Goal: Find contact information: Find contact information

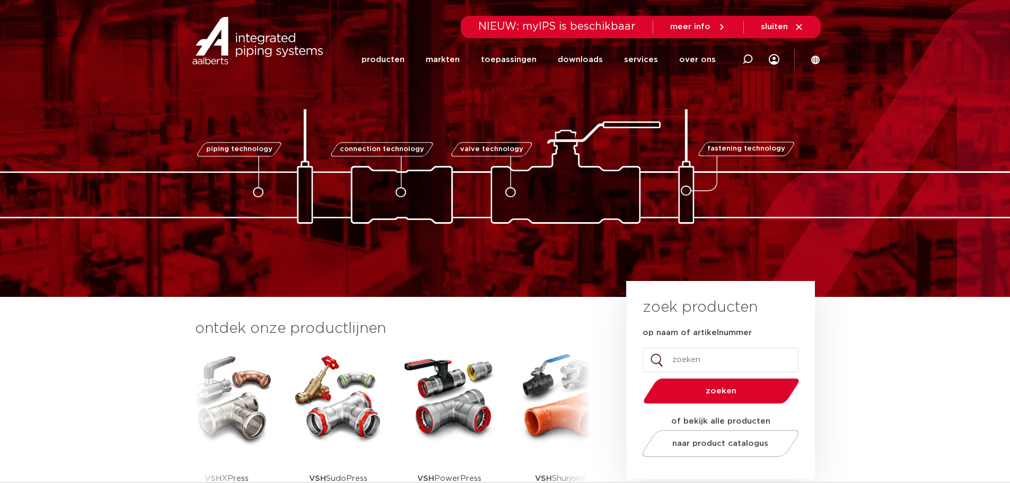
click at [700, 28] on span "meer info" at bounding box center [690, 27] width 40 height 8
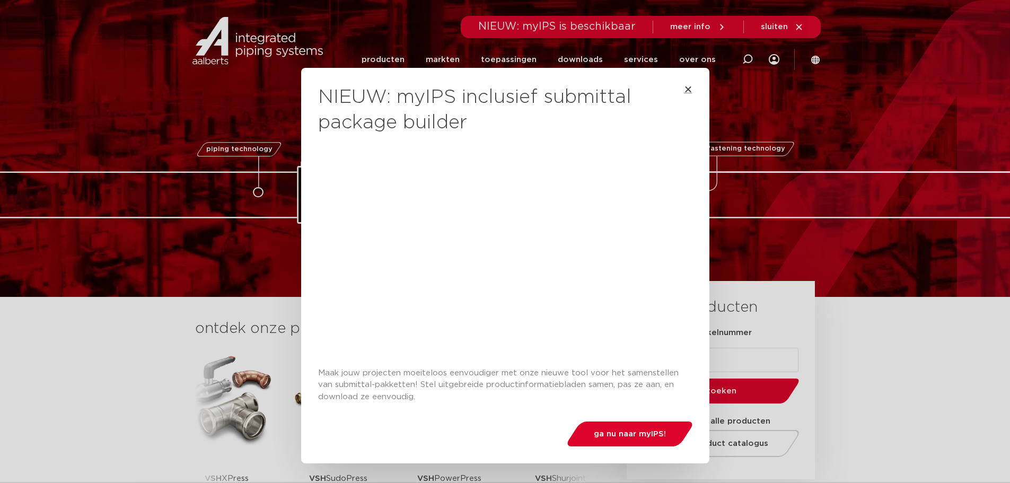
click at [686, 85] on icon "Close" at bounding box center [688, 89] width 8 height 8
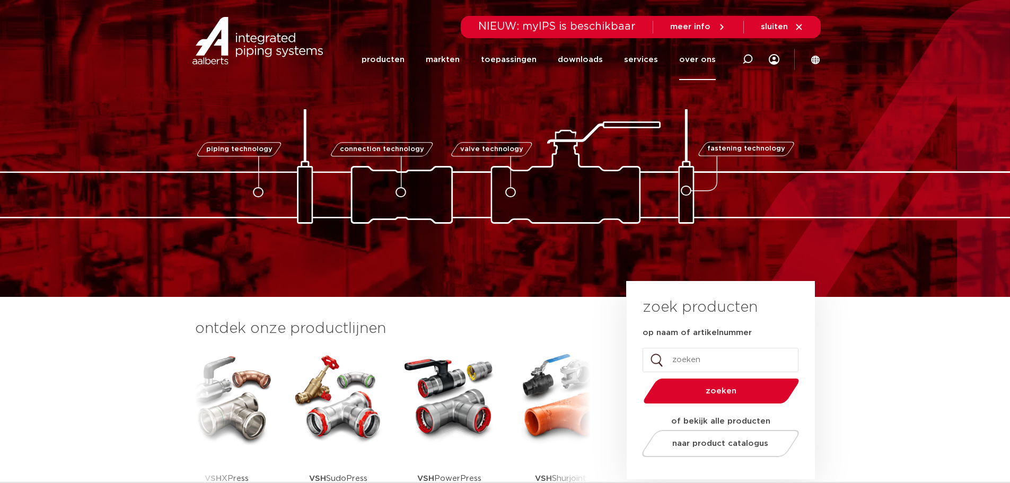
click at [698, 58] on link "over ons" at bounding box center [697, 59] width 37 height 41
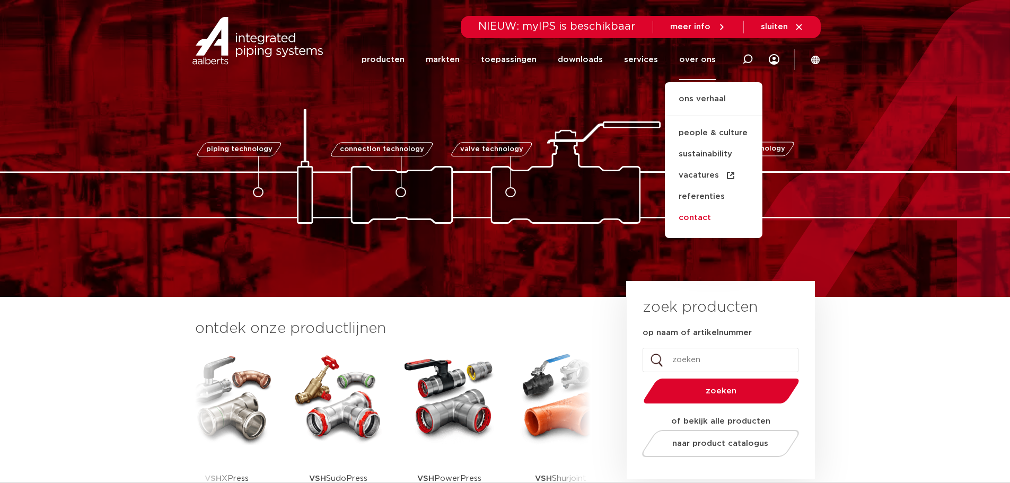
click at [703, 216] on link "contact" at bounding box center [714, 217] width 98 height 21
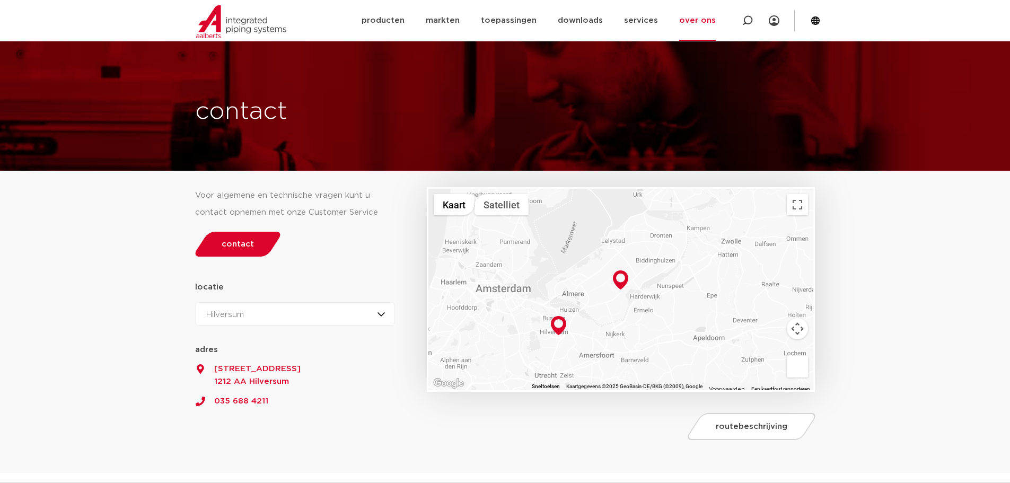
scroll to position [265, 0]
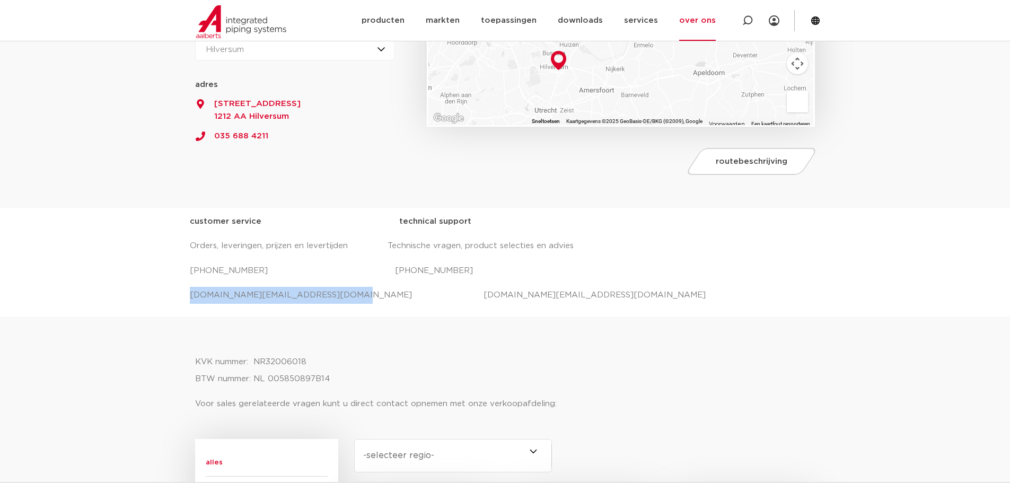
drag, startPoint x: 327, startPoint y: 294, endPoint x: 185, endPoint y: 294, distance: 142.1
click at [185, 294] on div "customer service technical support Orders, leveringen, prijzen en levertijden T…" at bounding box center [505, 262] width 1010 height 109
copy p "salessupport.nl@aalberts-ips.com"
